Goal: Check status: Check status

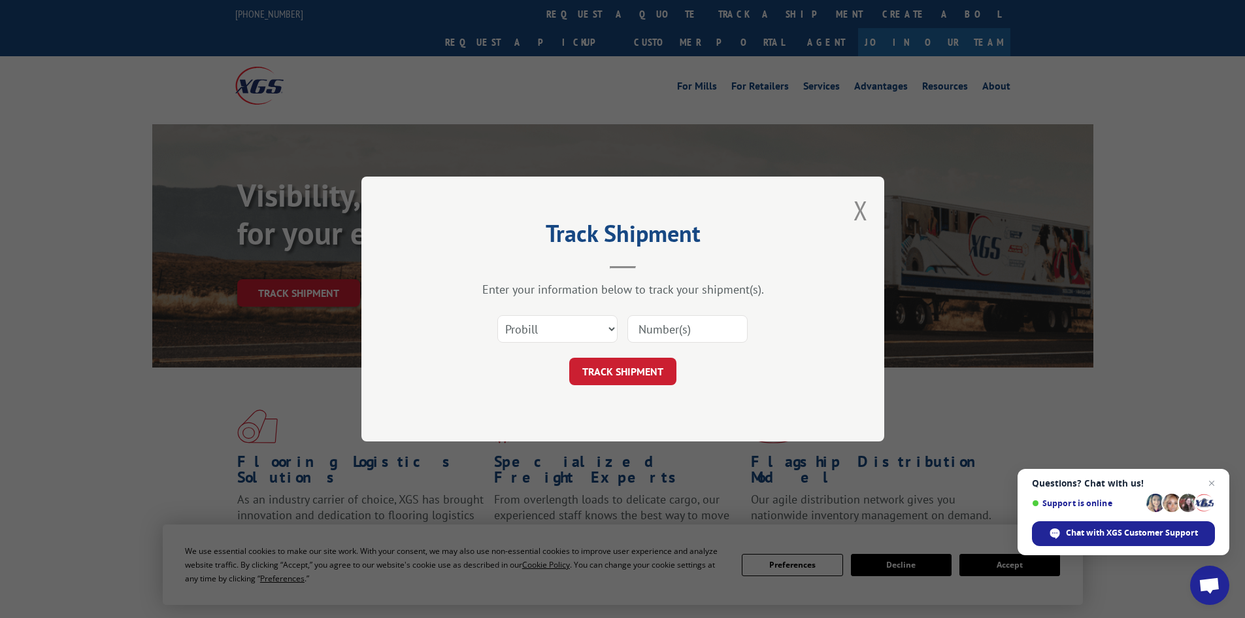
click at [586, 346] on div "Select category... Probill BOL PO" at bounding box center [623, 328] width 392 height 43
click at [566, 324] on select "Select category... Probill BOL PO" at bounding box center [558, 328] width 120 height 27
select select "bol"
click at [498, 315] on select "Select category... Probill BOL PO" at bounding box center [558, 328] width 120 height 27
click at [666, 328] on input at bounding box center [688, 328] width 120 height 27
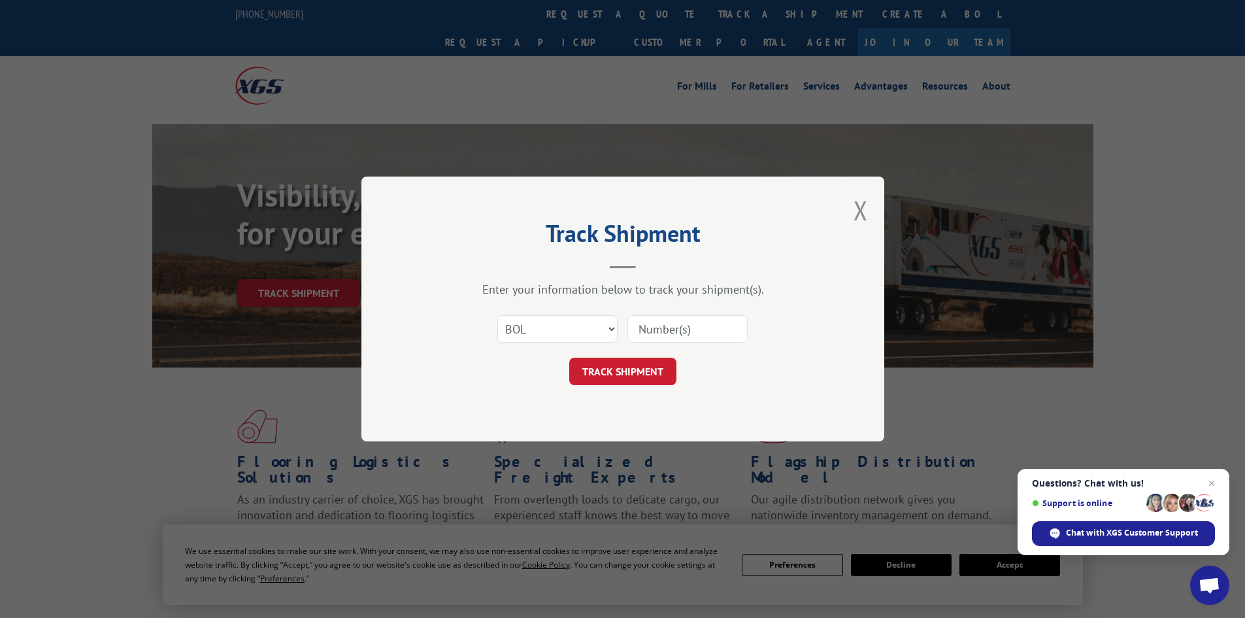
paste input "22436600"
type input "22436600"
click at [609, 371] on button "TRACK SHIPMENT" at bounding box center [622, 371] width 107 height 27
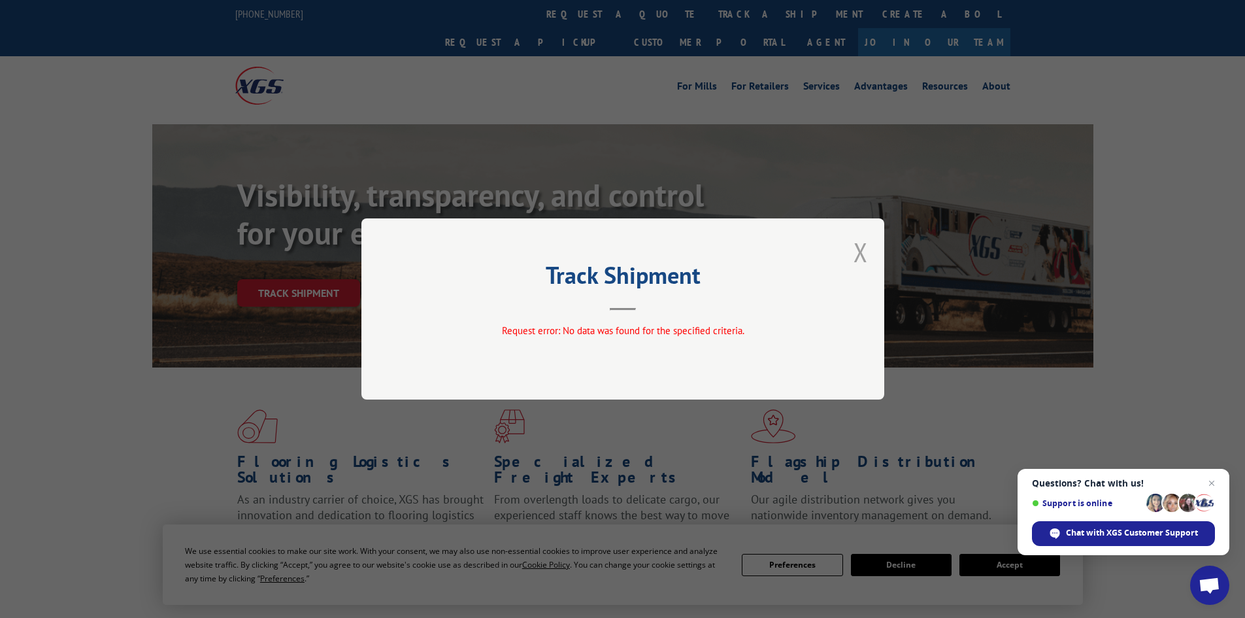
click at [860, 246] on button "Close modal" at bounding box center [861, 252] width 14 height 35
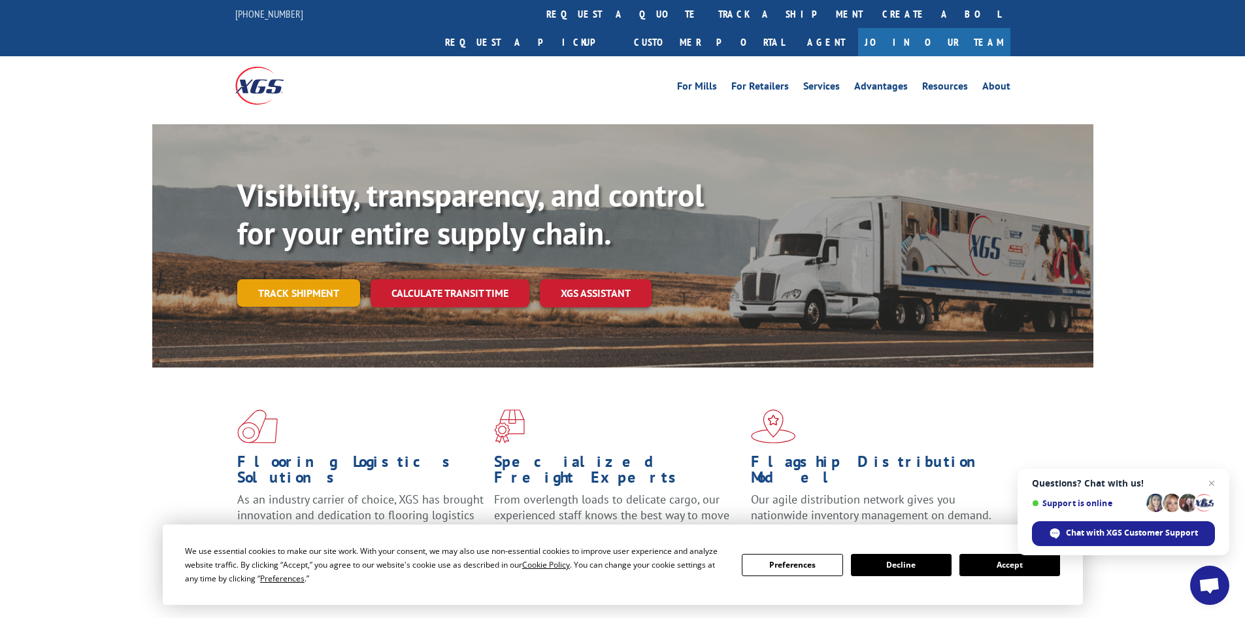
click at [303, 279] on link "Track shipment" at bounding box center [298, 292] width 123 height 27
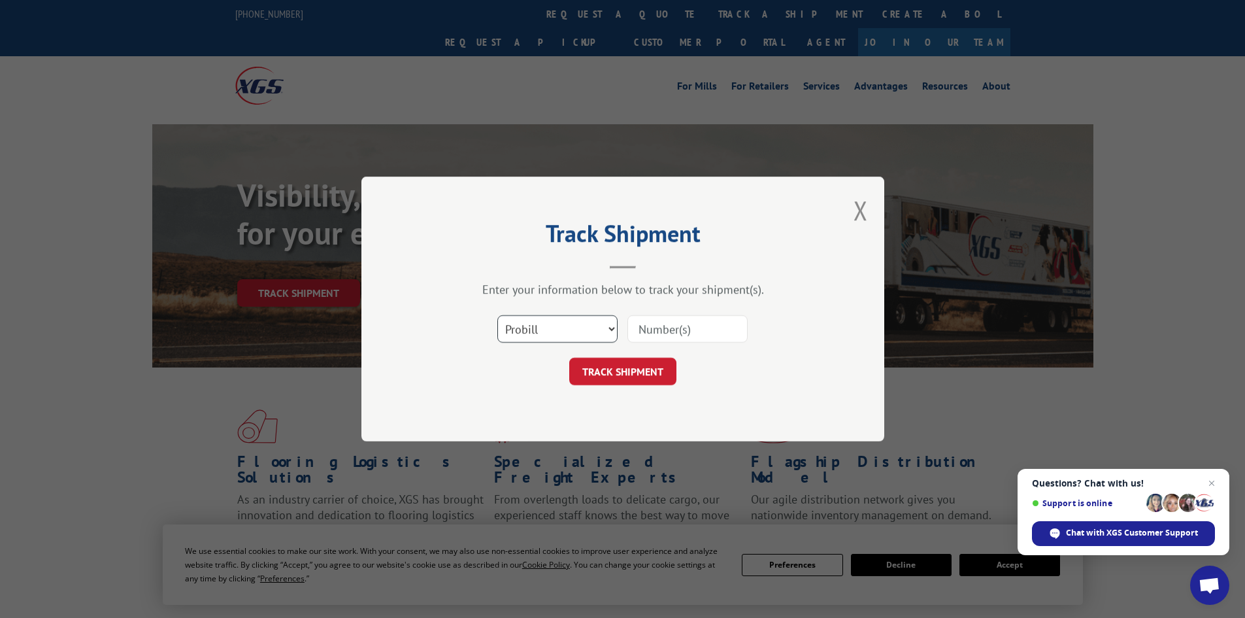
click at [540, 329] on select "Select category... Probill BOL PO" at bounding box center [558, 328] width 120 height 27
click at [498, 315] on select "Select category... Probill BOL PO" at bounding box center [558, 328] width 120 height 27
click at [530, 325] on select "Select category... Probill BOL PO" at bounding box center [558, 328] width 120 height 27
select select "bol"
click at [498, 315] on select "Select category... Probill BOL PO" at bounding box center [558, 328] width 120 height 27
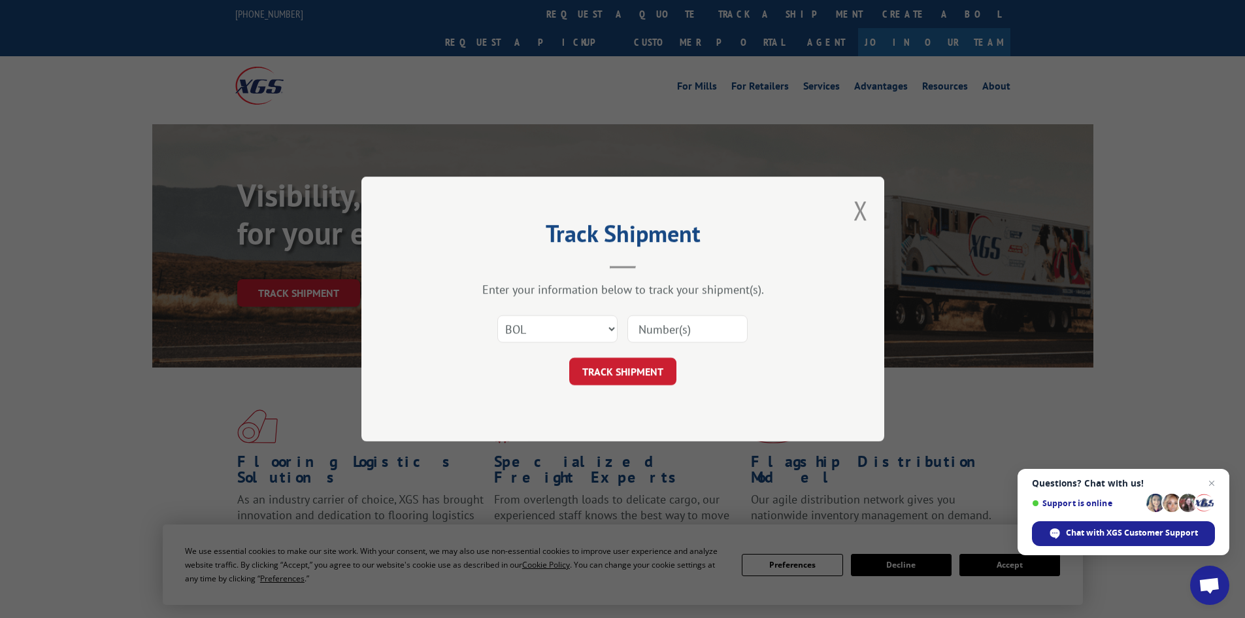
paste input "22436600"
type input "2"
paste input "5524016"
type input "5524016"
click at [611, 369] on button "TRACK SHIPMENT" at bounding box center [622, 371] width 107 height 27
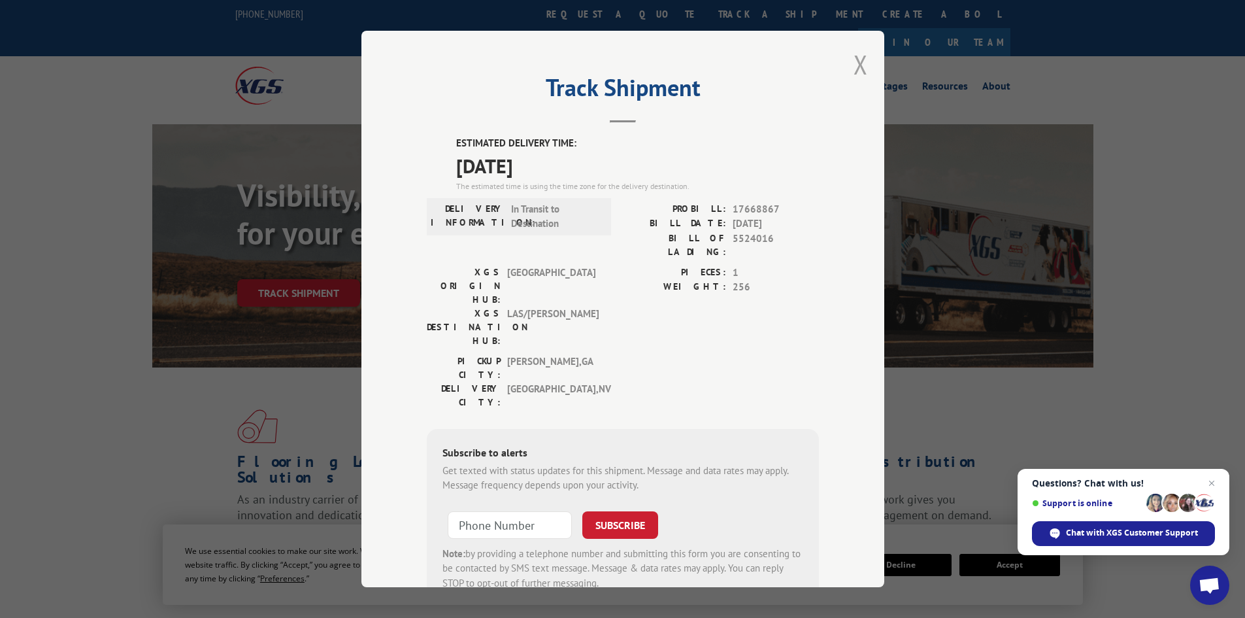
click at [858, 63] on button "Close modal" at bounding box center [861, 64] width 14 height 35
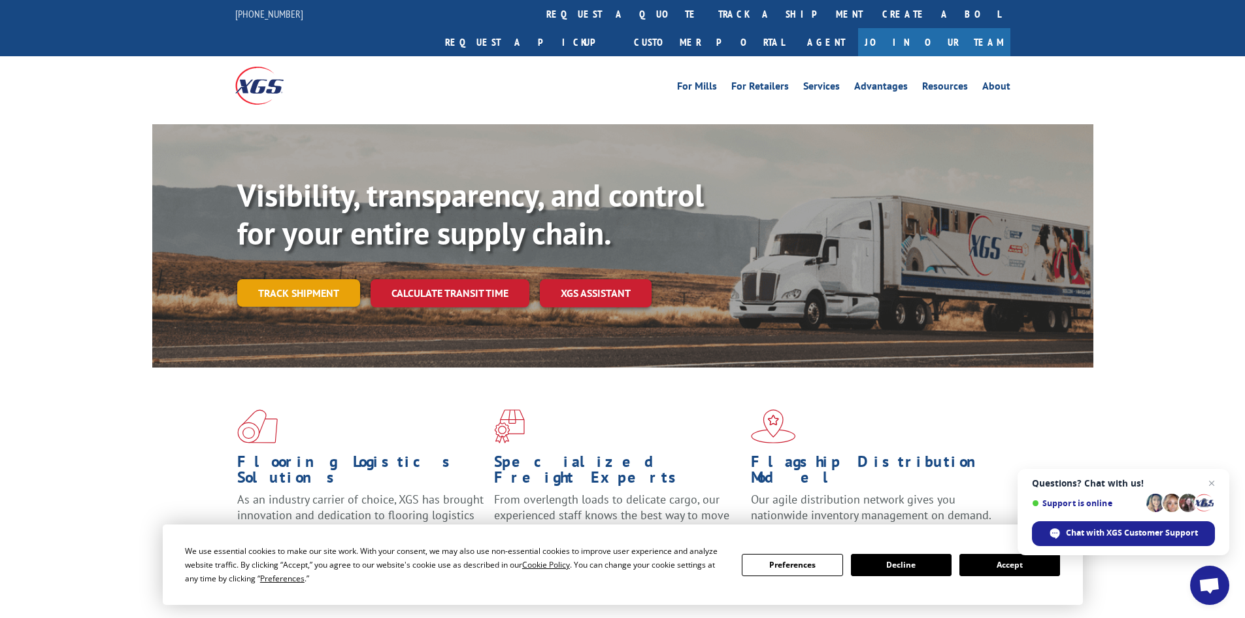
click at [307, 279] on link "Track shipment" at bounding box center [298, 292] width 123 height 27
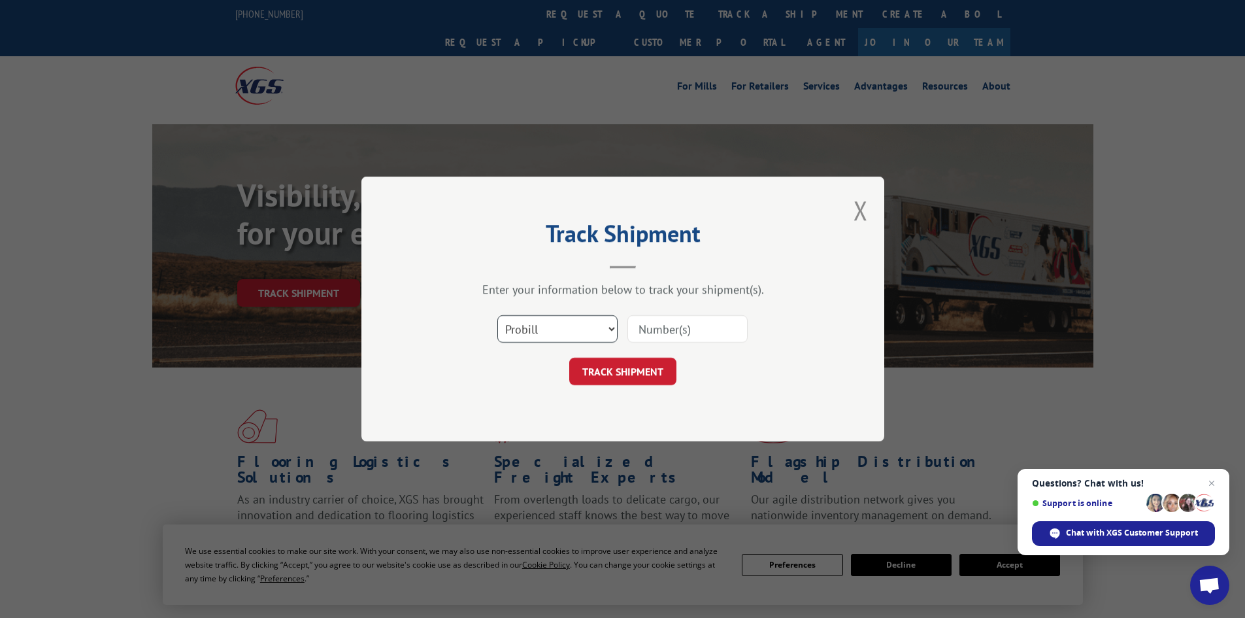
click at [533, 326] on select "Select category... Probill BOL PO" at bounding box center [558, 328] width 120 height 27
select select "bol"
click at [498, 315] on select "Select category... Probill BOL PO" at bounding box center [558, 328] width 120 height 27
paste input "5524016"
type input "5524016"
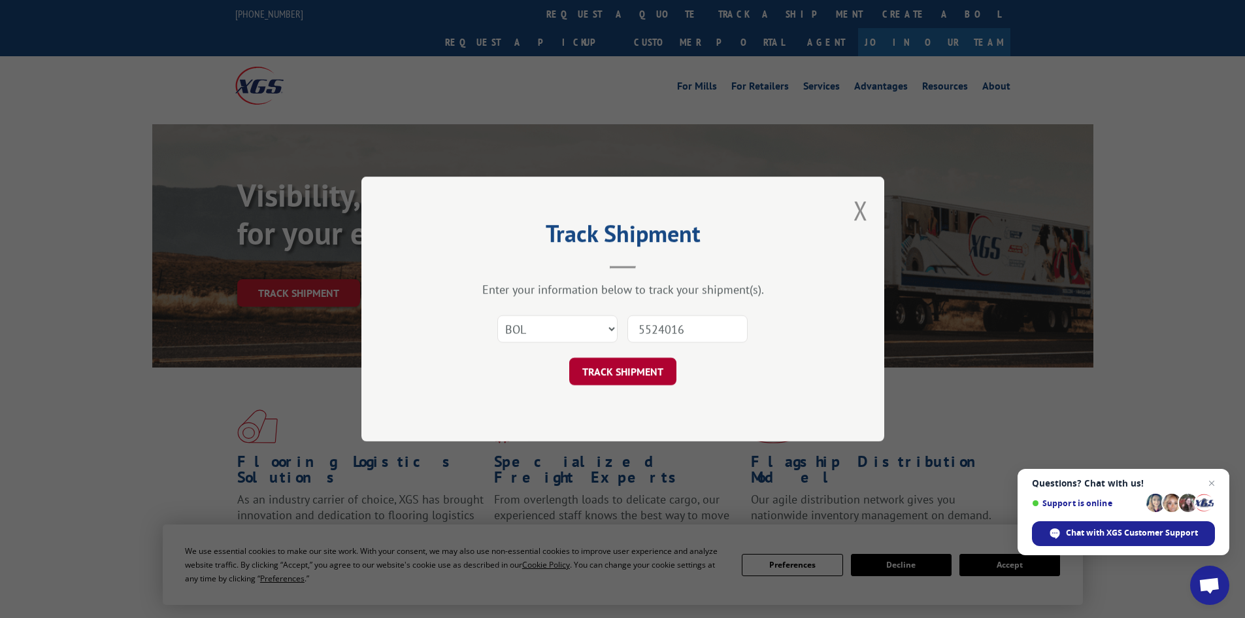
click at [626, 369] on button "TRACK SHIPMENT" at bounding box center [622, 371] width 107 height 27
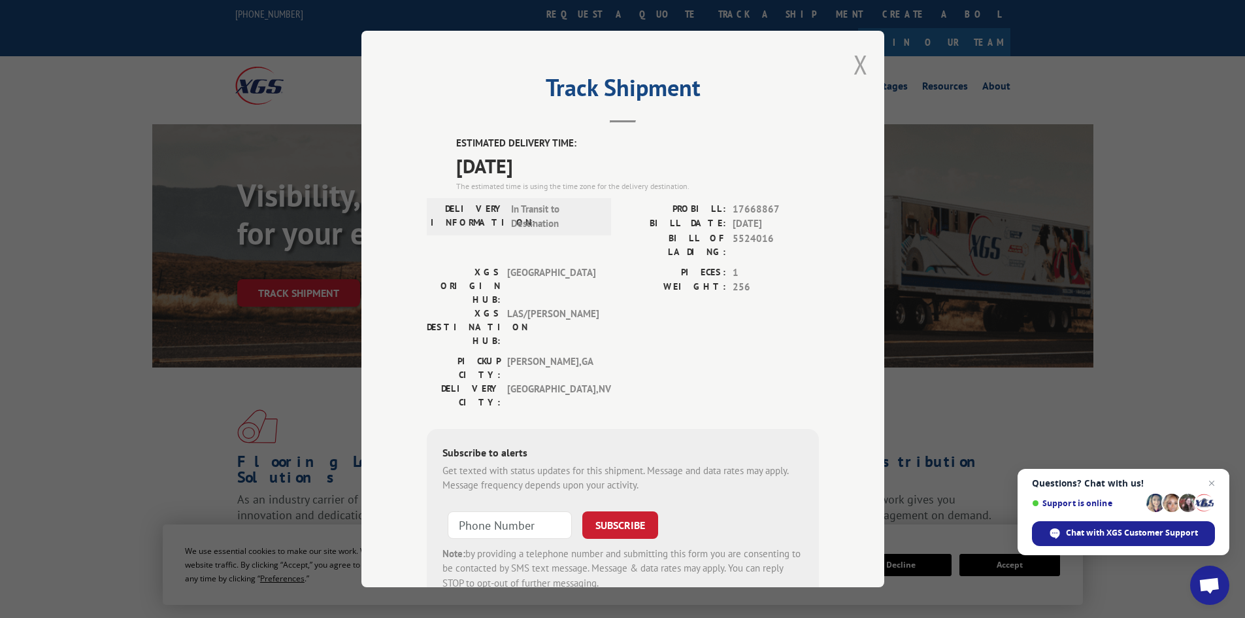
click at [854, 68] on button "Close modal" at bounding box center [861, 64] width 14 height 35
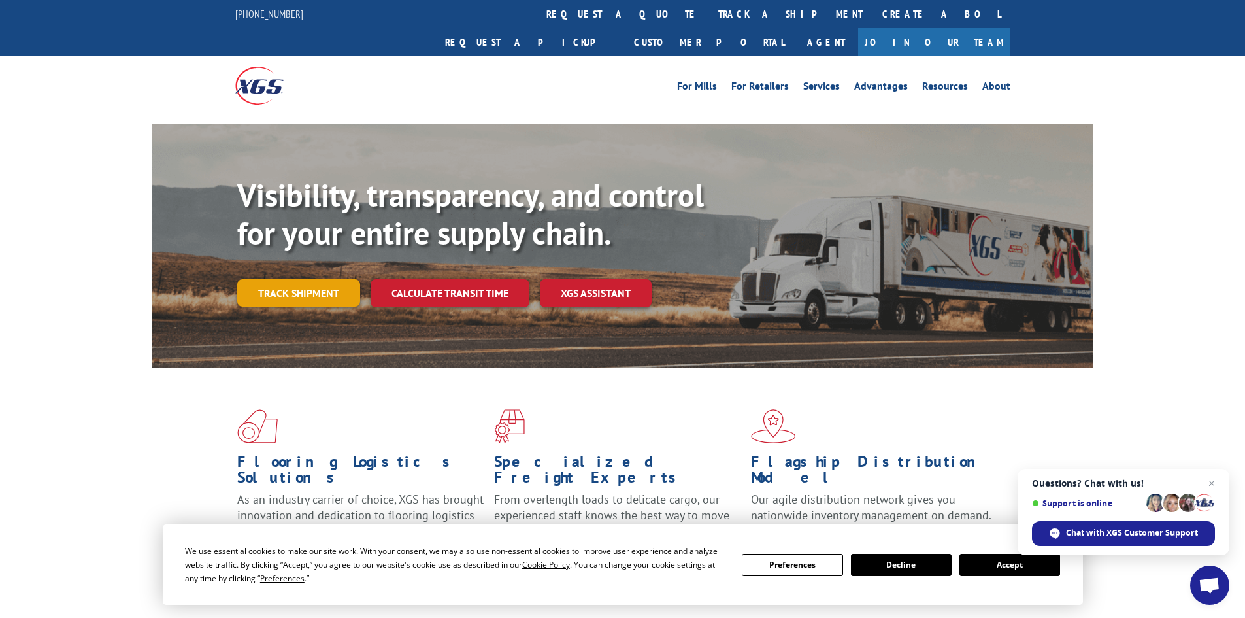
click at [262, 279] on link "Track shipment" at bounding box center [298, 292] width 123 height 27
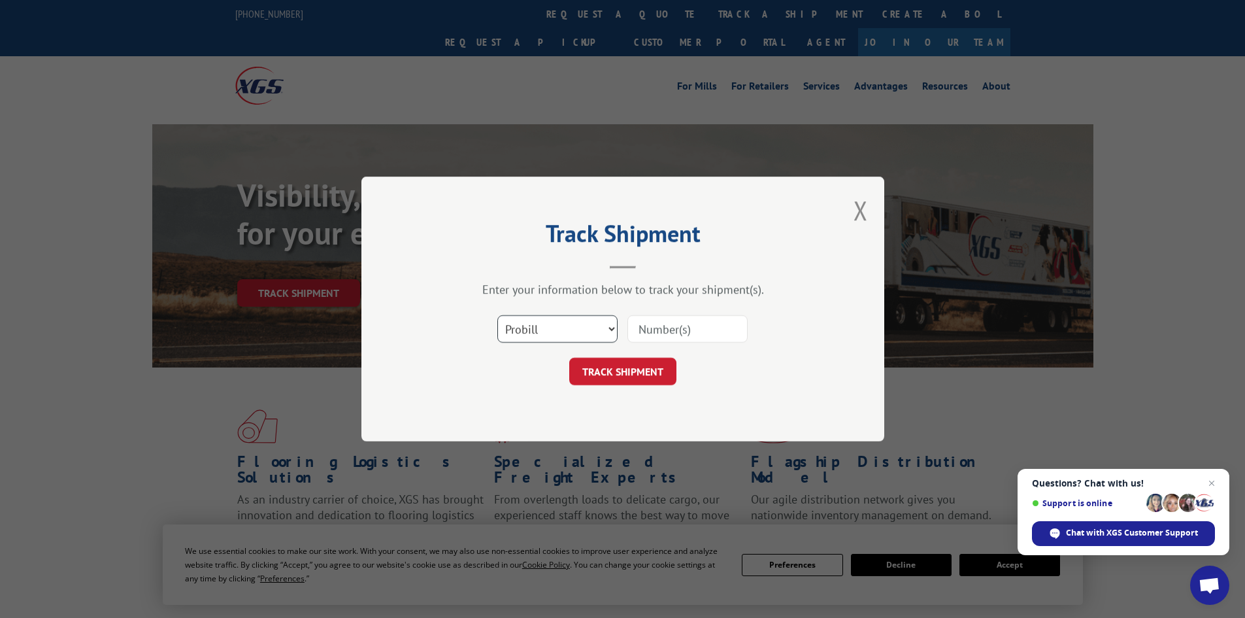
click at [556, 337] on select "Select category... Probill BOL PO" at bounding box center [558, 328] width 120 height 27
select select "bol"
click at [498, 315] on select "Select category... Probill BOL PO" at bounding box center [558, 328] width 120 height 27
click at [677, 328] on input at bounding box center [688, 328] width 120 height 27
paste input "5524016"
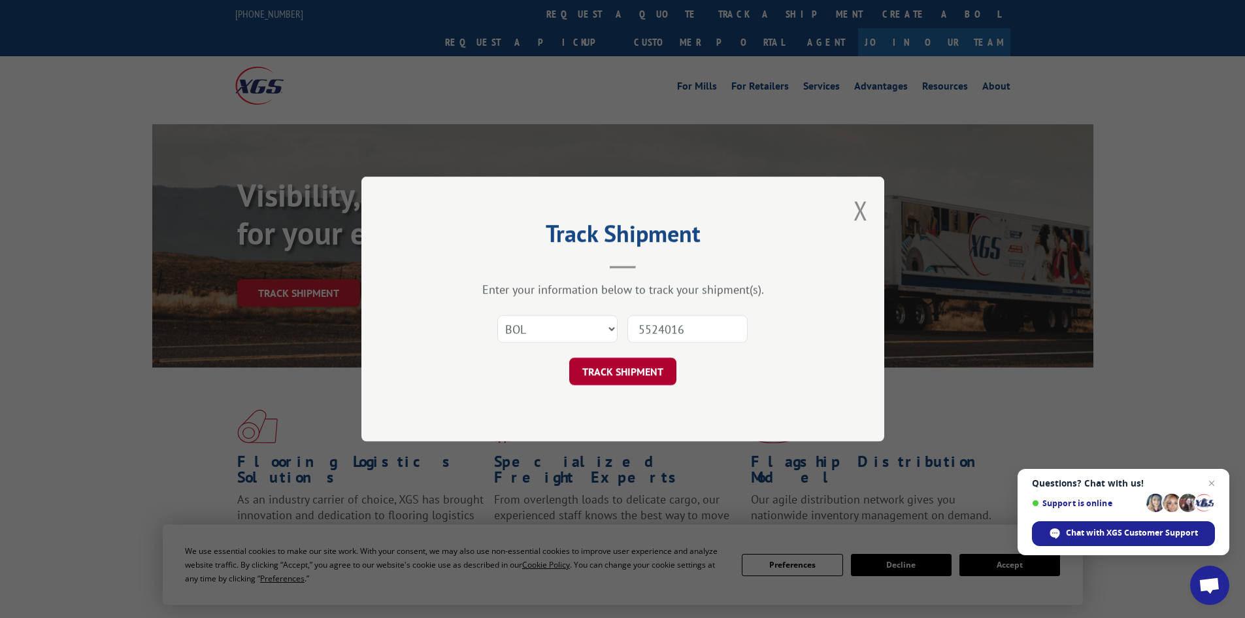
type input "5524016"
click at [639, 376] on button "TRACK SHIPMENT" at bounding box center [622, 371] width 107 height 27
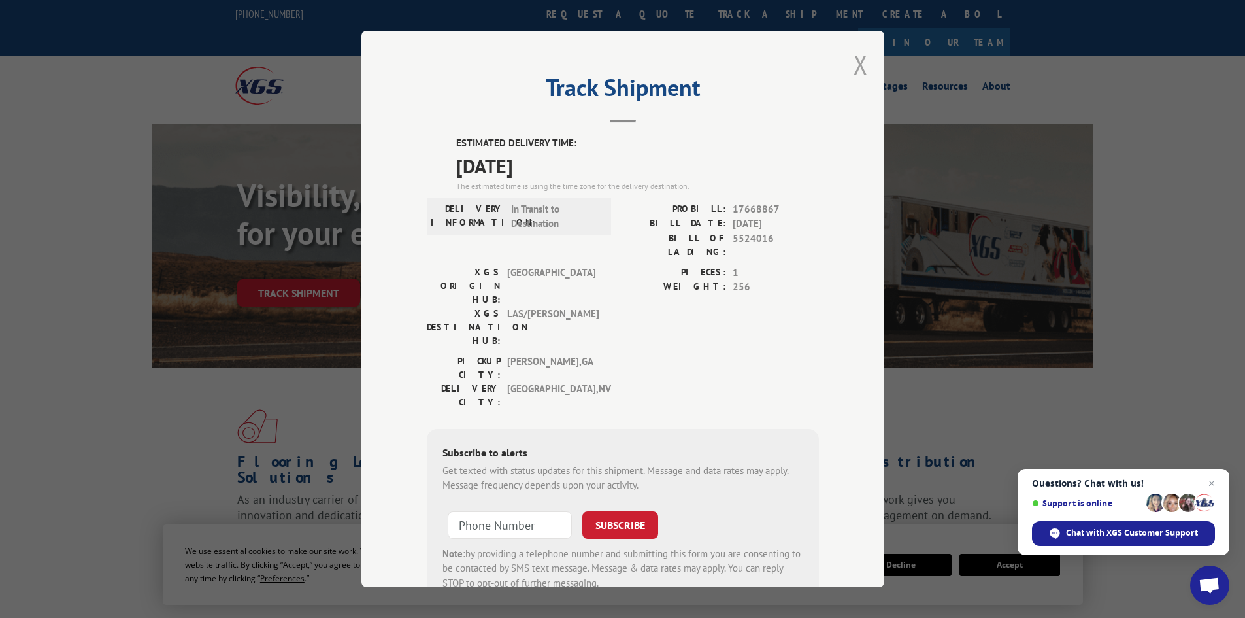
click at [854, 59] on button "Close modal" at bounding box center [861, 64] width 14 height 35
